Goal: Participate in discussion: Engage in conversation with other users on a specific topic

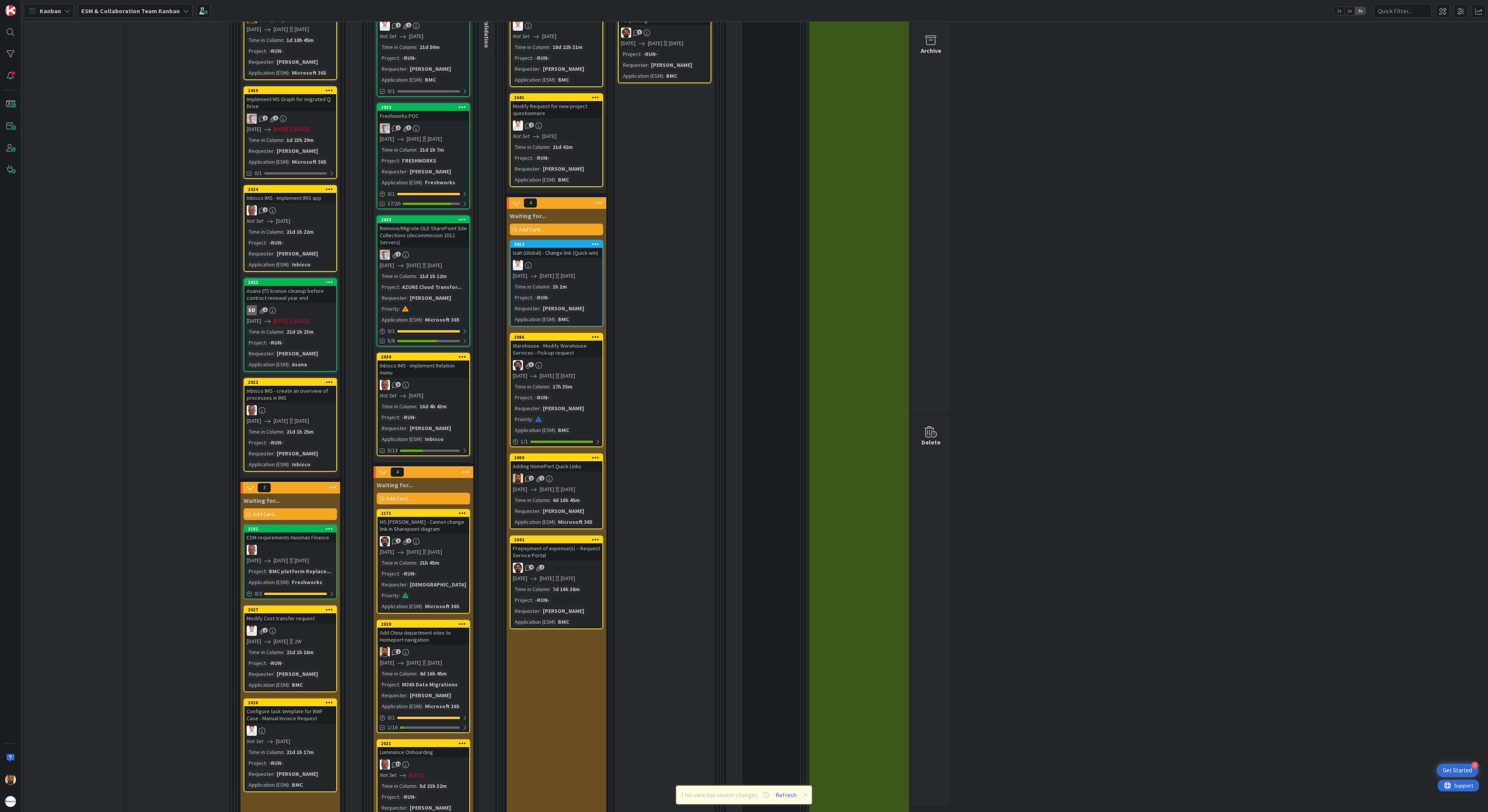
scroll to position [1097, 0]
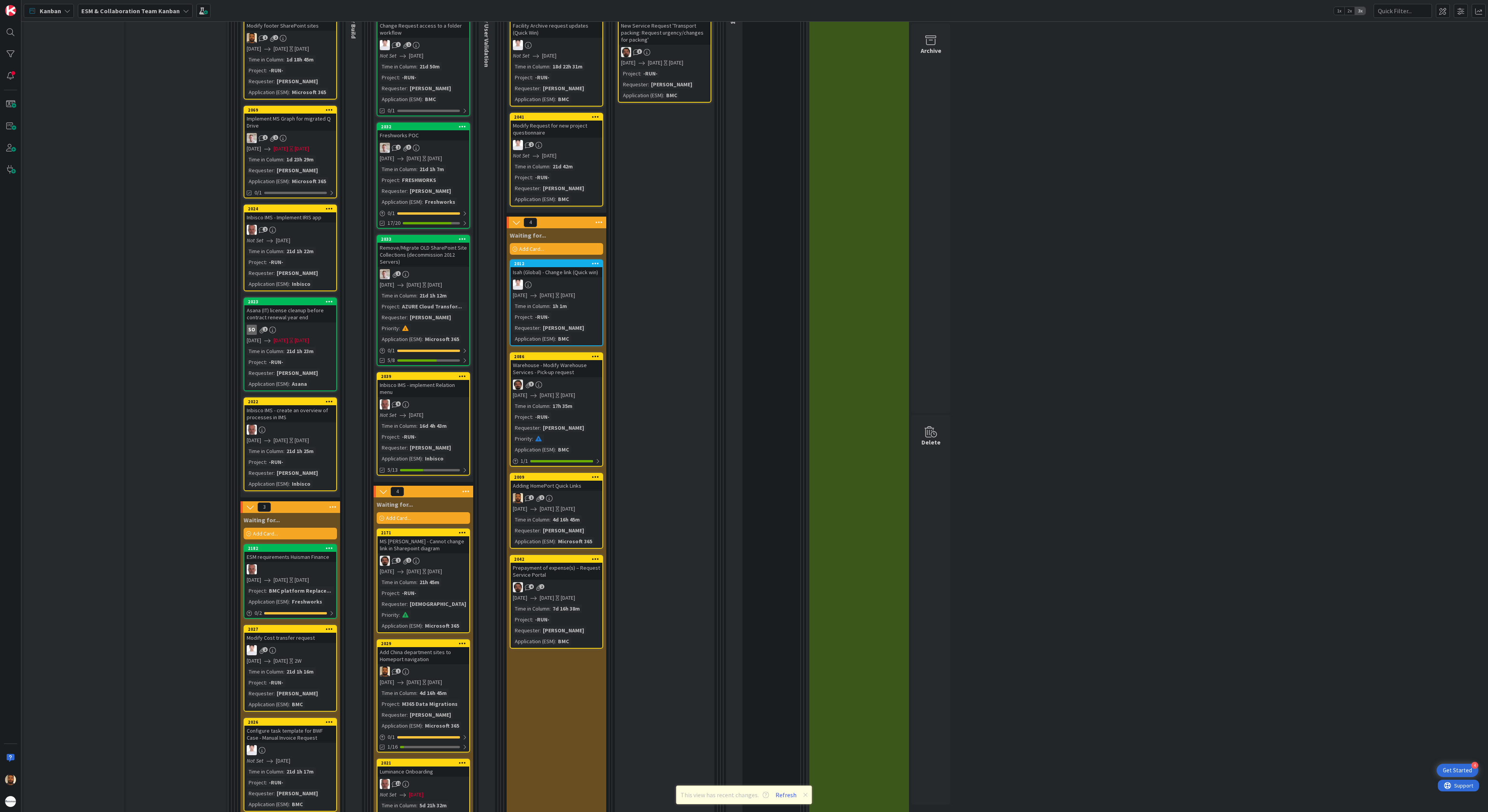
click at [584, 493] on div "1 1" at bounding box center [556, 498] width 92 height 10
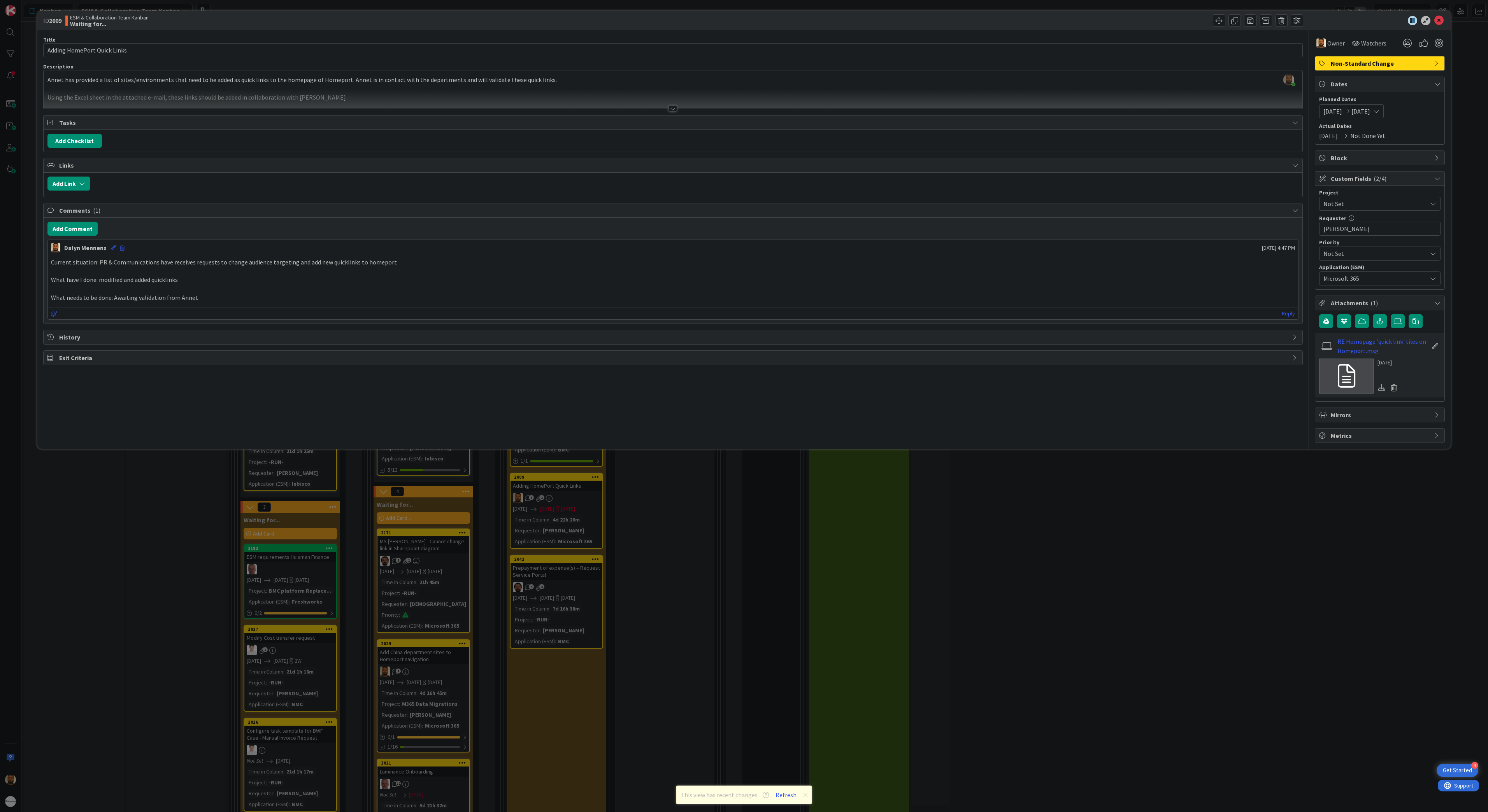
click at [192, 267] on p "Current situation: PR & Communications have receives requests to change audienc…" at bounding box center [673, 262] width 1244 height 9
click at [84, 234] on button "Add Comment" at bounding box center [73, 228] width 50 height 14
click at [94, 241] on p at bounding box center [673, 236] width 1244 height 9
click at [927, 272] on button "Add" at bounding box center [1259, 267] width 18 height 9
click at [668, 108] on div at bounding box center [672, 108] width 8 height 6
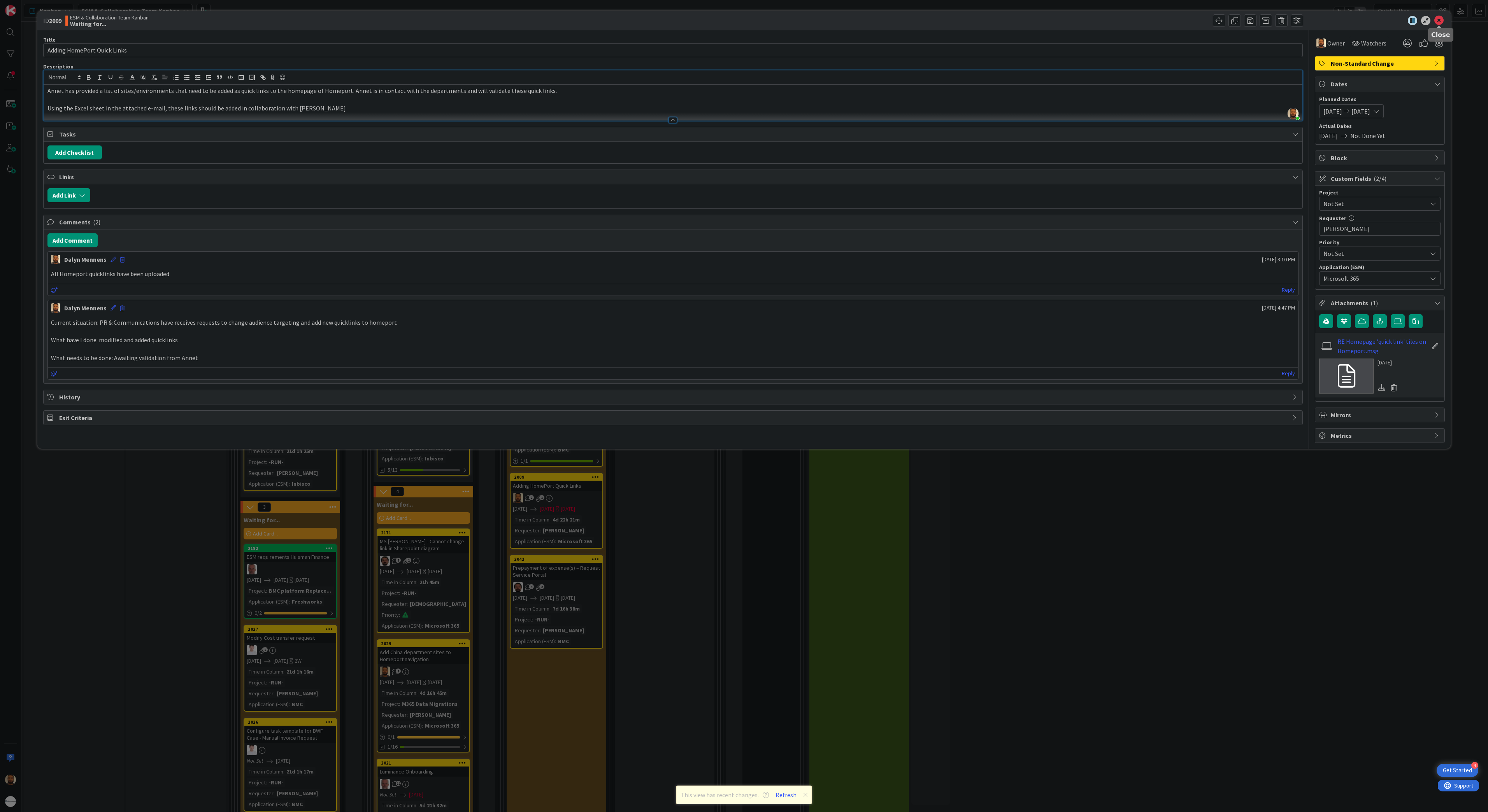
click at [927, 18] on icon at bounding box center [1438, 20] width 9 height 9
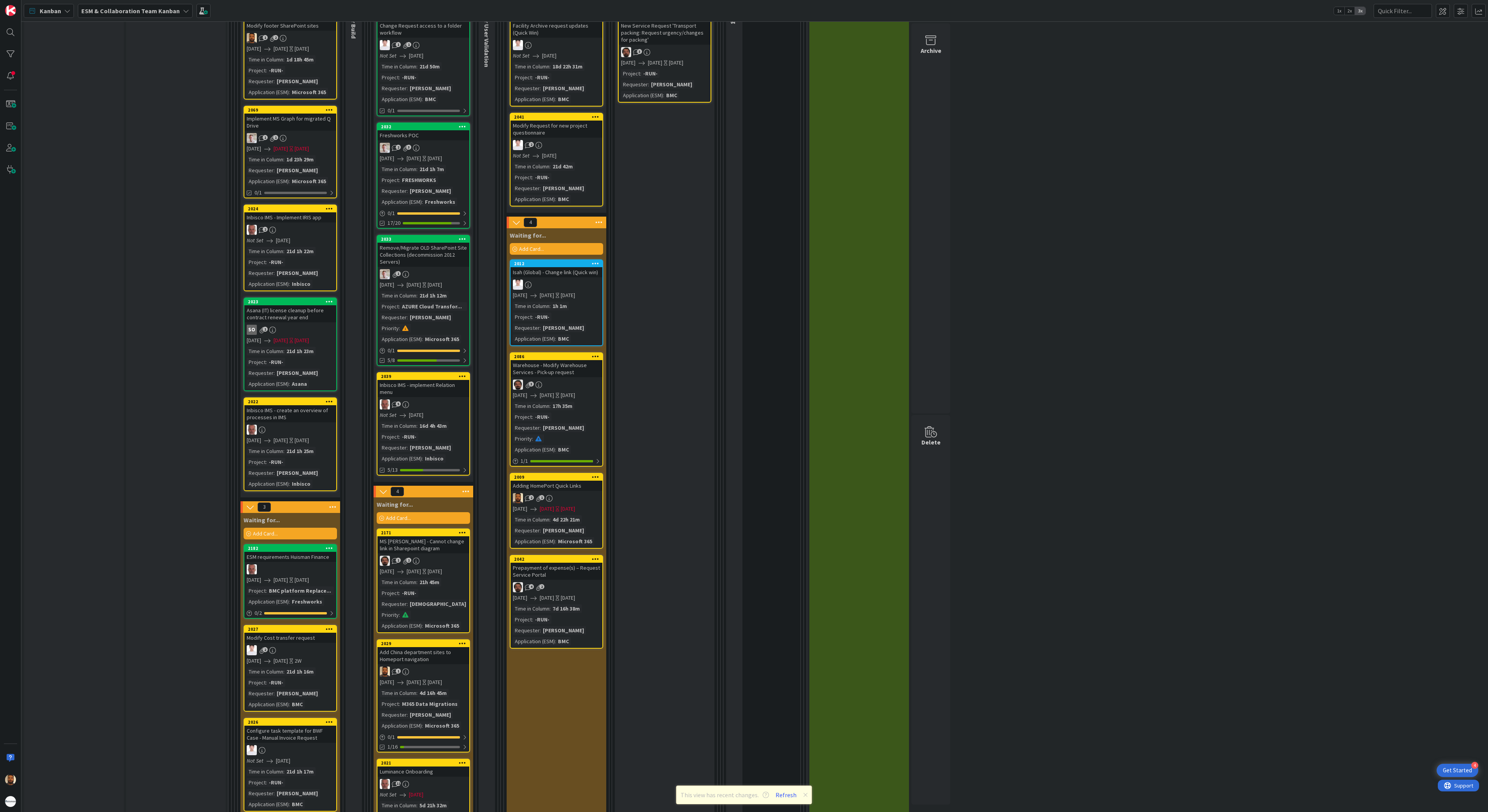
scroll to position [1096, 0]
